Goal: Task Accomplishment & Management: Use online tool/utility

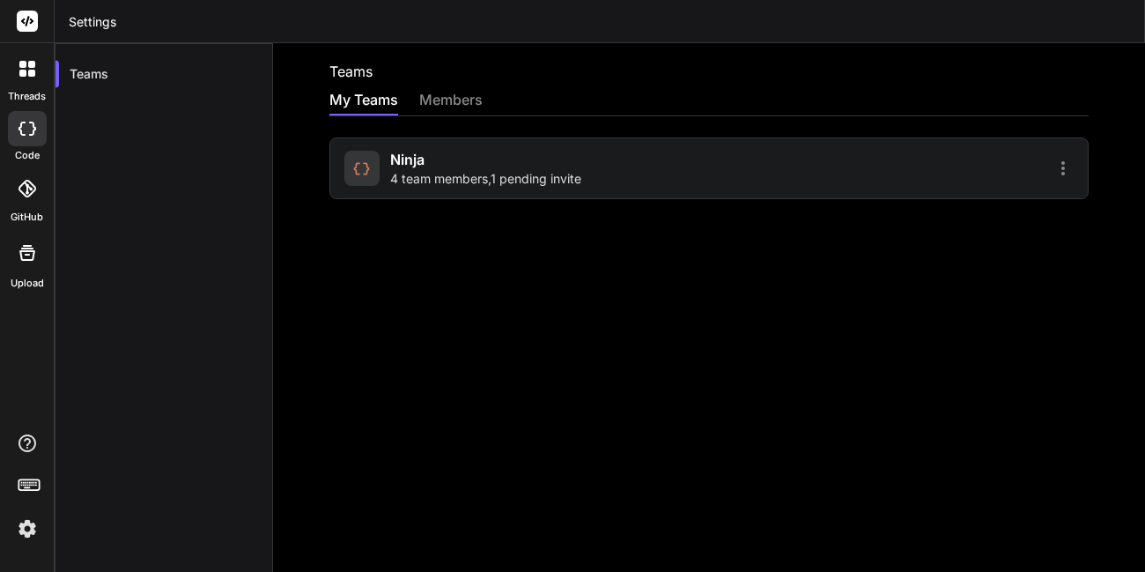
click at [390, 159] on span "Ninja" at bounding box center [407, 159] width 34 height 21
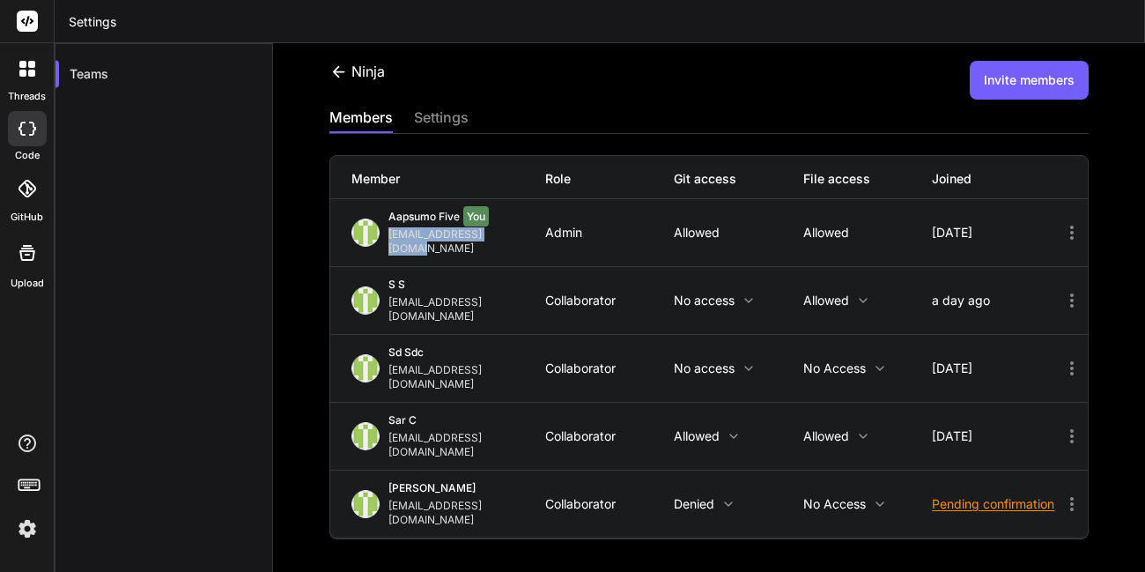
drag, startPoint x: 524, startPoint y: 234, endPoint x: 390, endPoint y: 238, distance: 133.9
click at [390, 238] on div "appsumo_5@yopmail.com" at bounding box center [466, 241] width 157 height 28
drag, startPoint x: 504, startPoint y: 415, endPoint x: 388, endPoint y: 414, distance: 116.3
click at [388, 414] on div "sar c app30@yopmail.com" at bounding box center [448, 436] width 194 height 46
copy div "app30@yopmail.com"
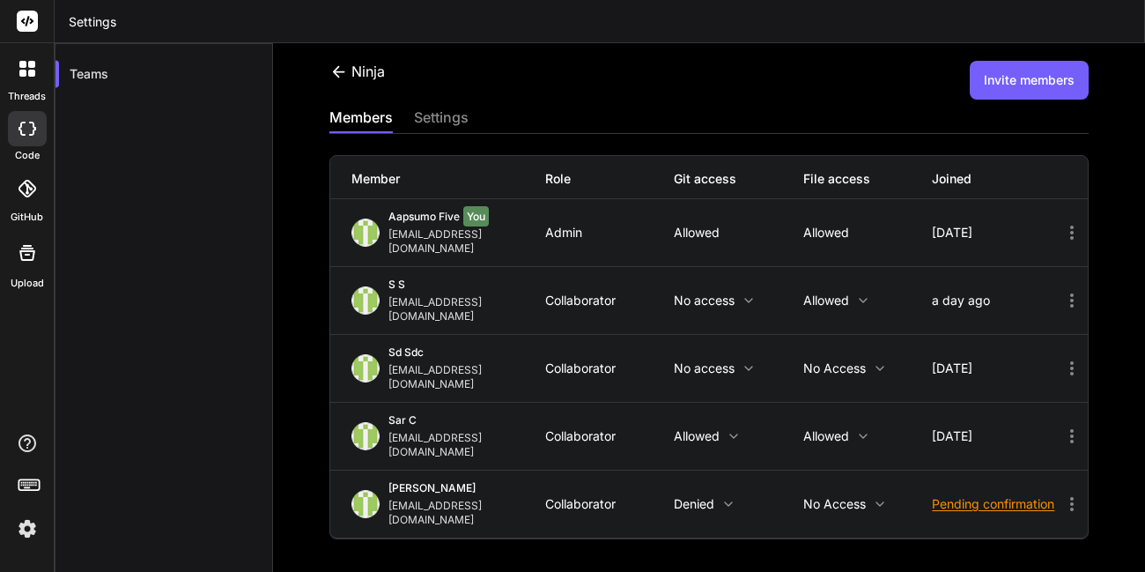
click at [351, 471] on div "john zakma johnzakma9@gmail.com Collaborator Denied No access Pending confirmat…" at bounding box center [709, 503] width 758 height 67
click at [35, 146] on div "code" at bounding box center [27, 133] width 54 height 59
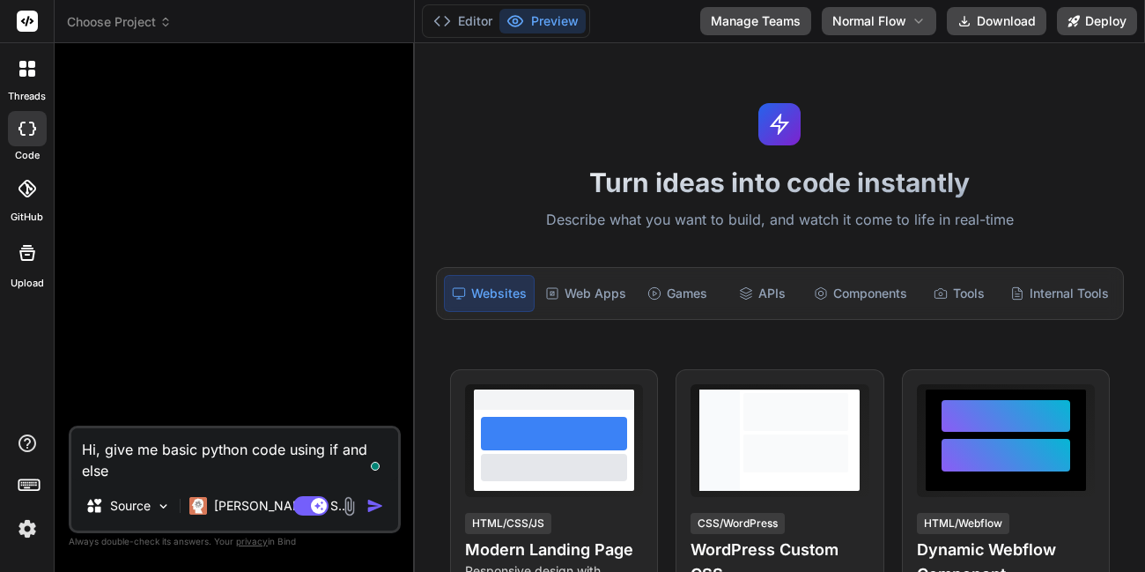
type textarea "Hi, give me basic python code using if and else"
click at [375, 509] on img "button" at bounding box center [375, 506] width 18 height 18
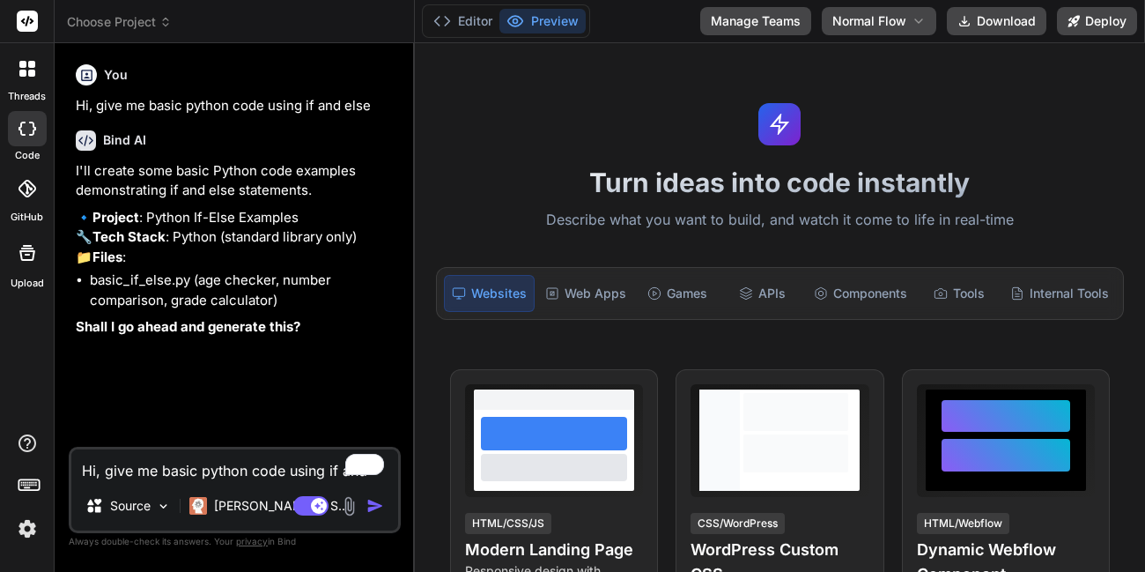
click at [206, 474] on textarea "Hi, give me basic python code using if and else" at bounding box center [234, 465] width 327 height 32
click at [741, 18] on button "Manage Teams" at bounding box center [755, 21] width 111 height 28
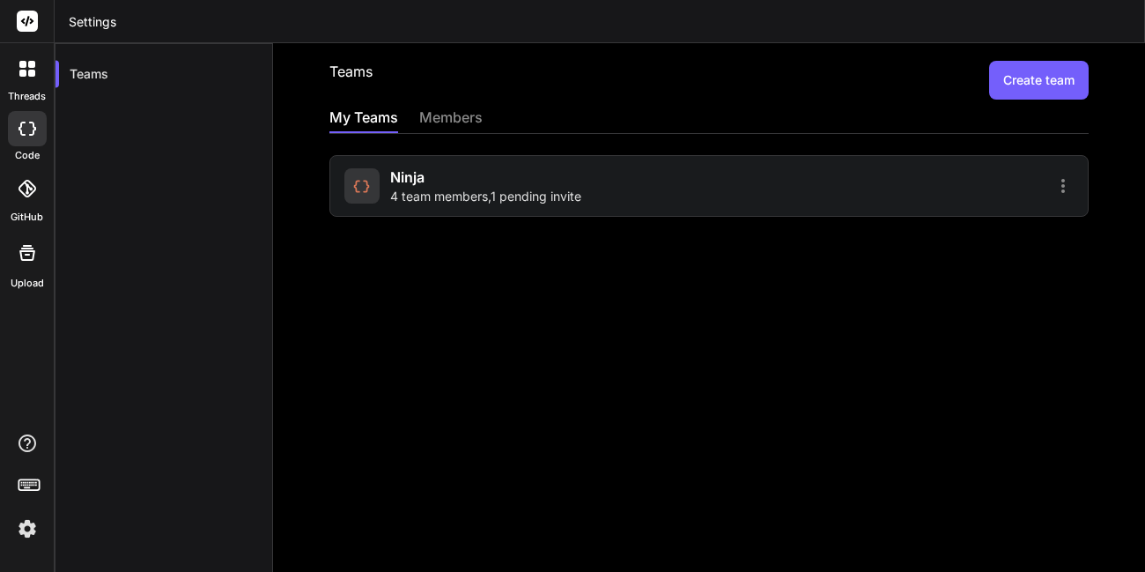
click at [419, 199] on span "4 team members , 1 pending invite" at bounding box center [485, 197] width 191 height 18
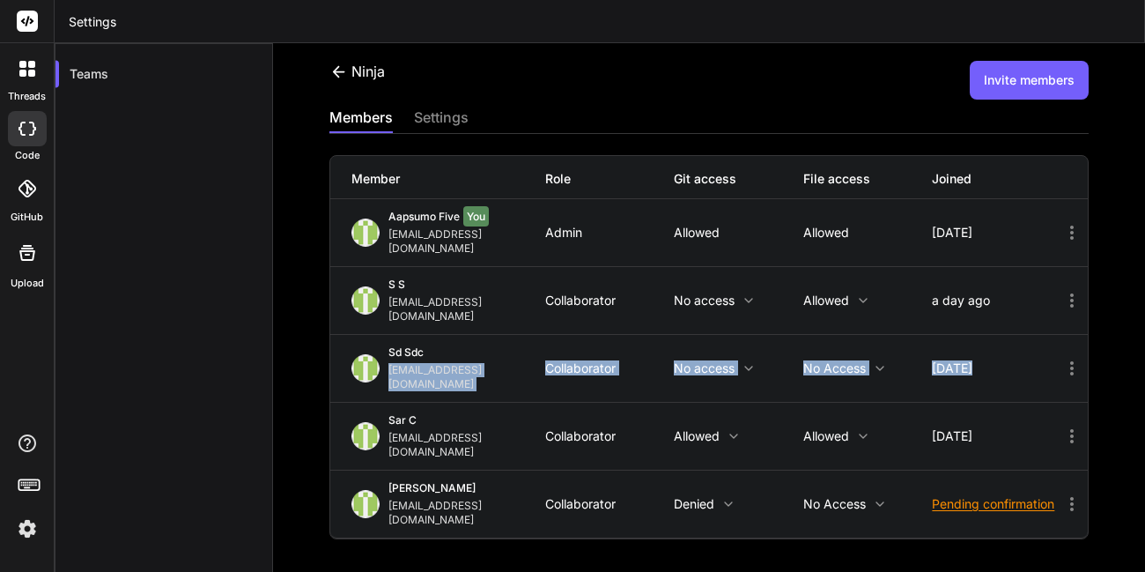
drag, startPoint x: 388, startPoint y: 361, endPoint x: 511, endPoint y: 373, distance: 123.1
click at [511, 373] on div "sd sdc appsumo_110@yopmail.com Collaborator No access No access 2 days ago" at bounding box center [709, 369] width 758 height 68
click at [536, 367] on div "sd sdc appsumo_110@yopmail.com Collaborator No access No access 2 days ago" at bounding box center [709, 368] width 758 height 67
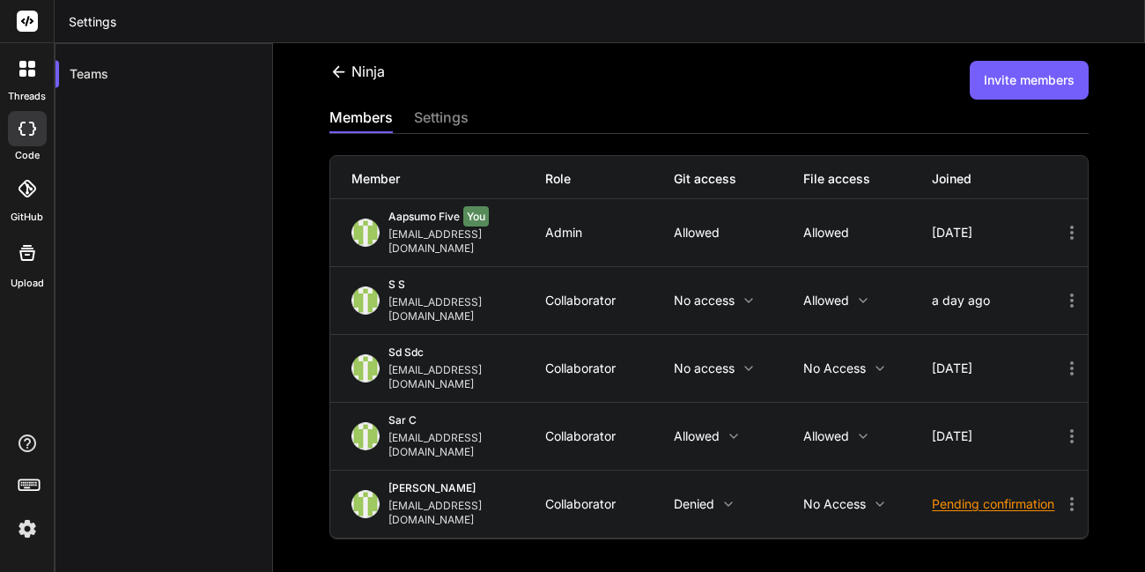
click at [528, 363] on div "appsumo_110@yopmail.com" at bounding box center [466, 377] width 157 height 28
drag, startPoint x: 528, startPoint y: 360, endPoint x: 388, endPoint y: 361, distance: 140.1
click at [388, 363] on div "appsumo_110@yopmail.com" at bounding box center [466, 377] width 157 height 28
copy div "appsumo_110@yopmail.com"
